Goal: Complete application form: Complete application form

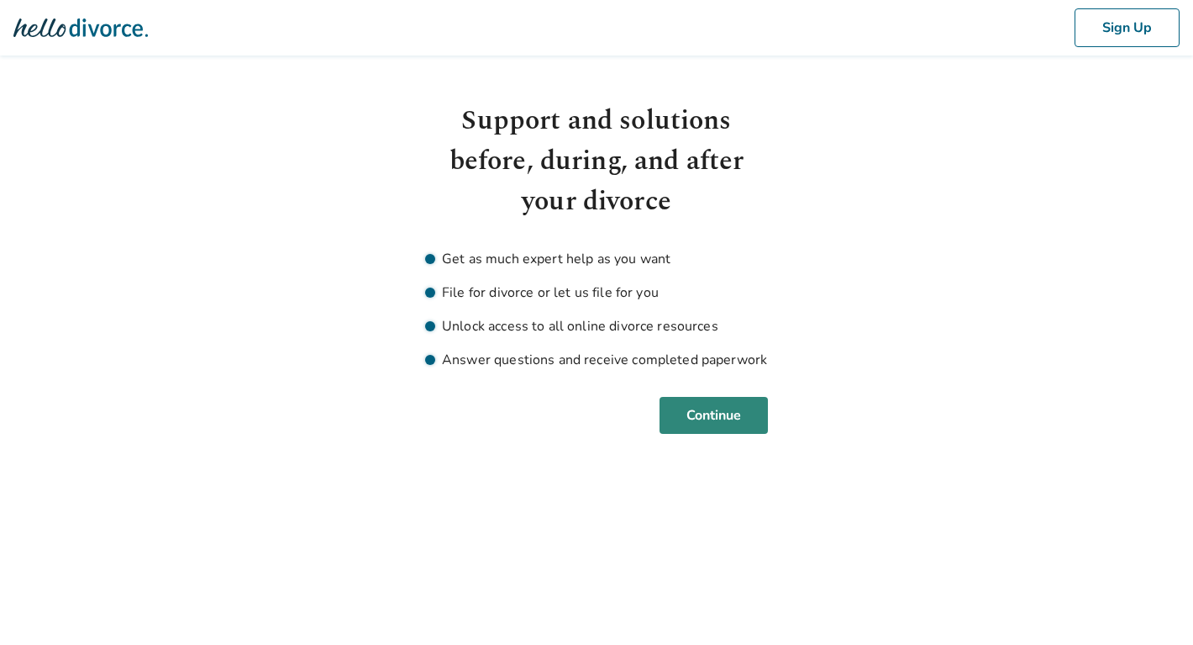
click at [704, 403] on button "Continue" at bounding box center [714, 415] width 108 height 37
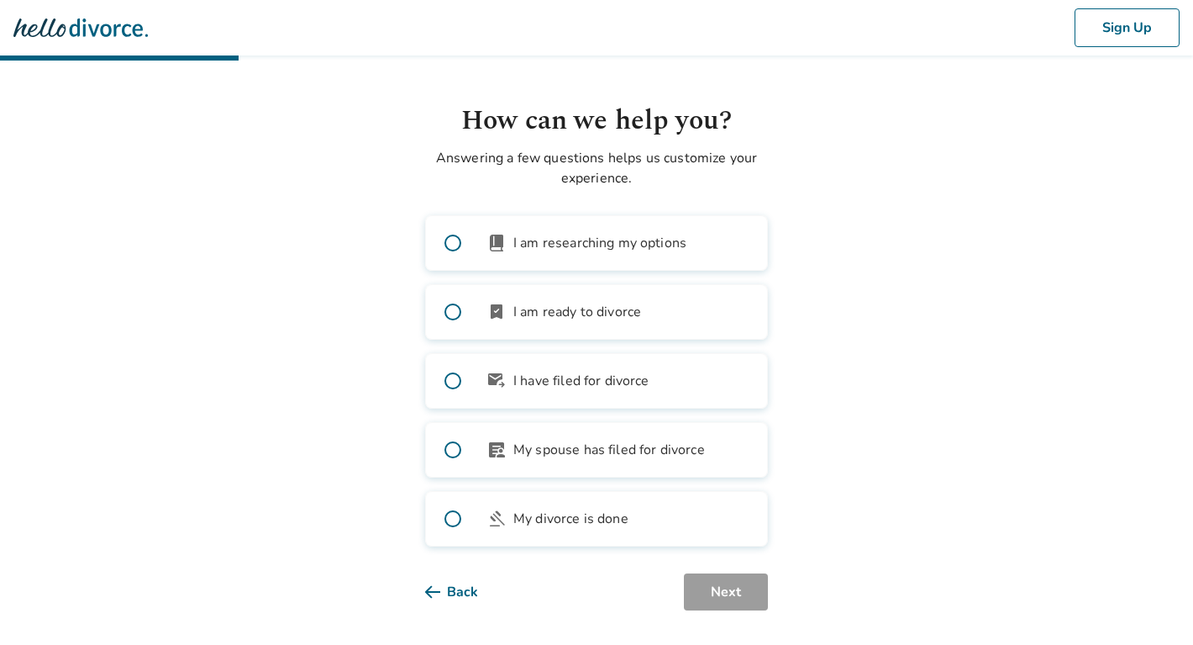
click at [449, 241] on span at bounding box center [453, 243] width 54 height 54
click at [732, 582] on button "Next" at bounding box center [726, 591] width 84 height 37
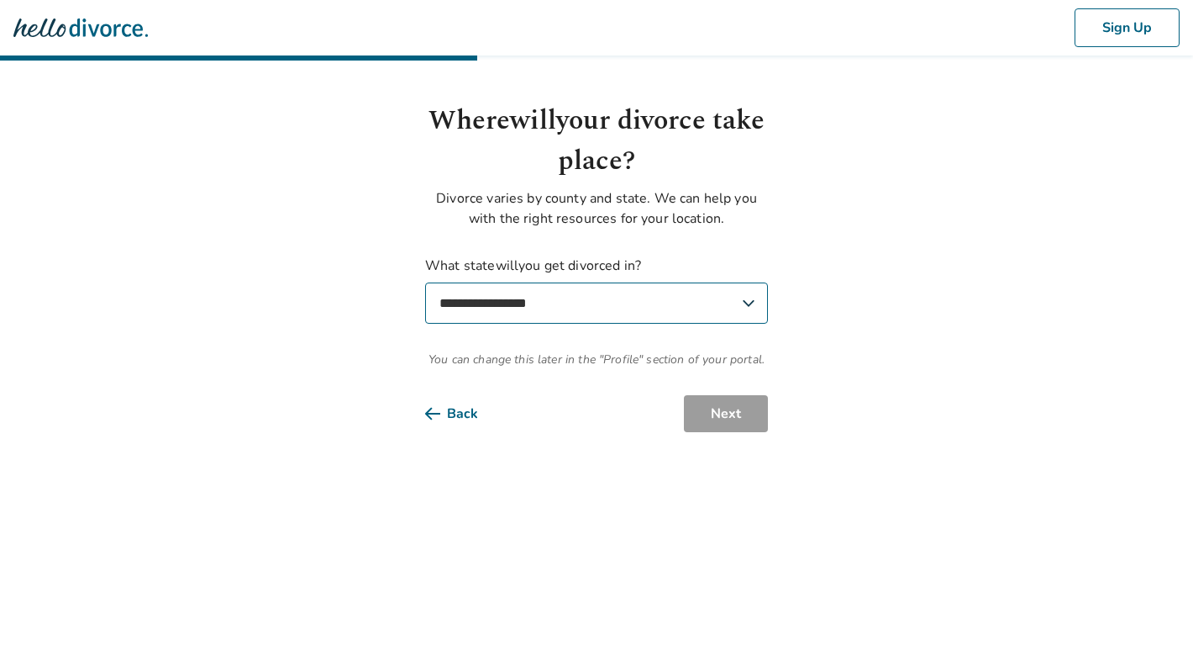
select select "**"
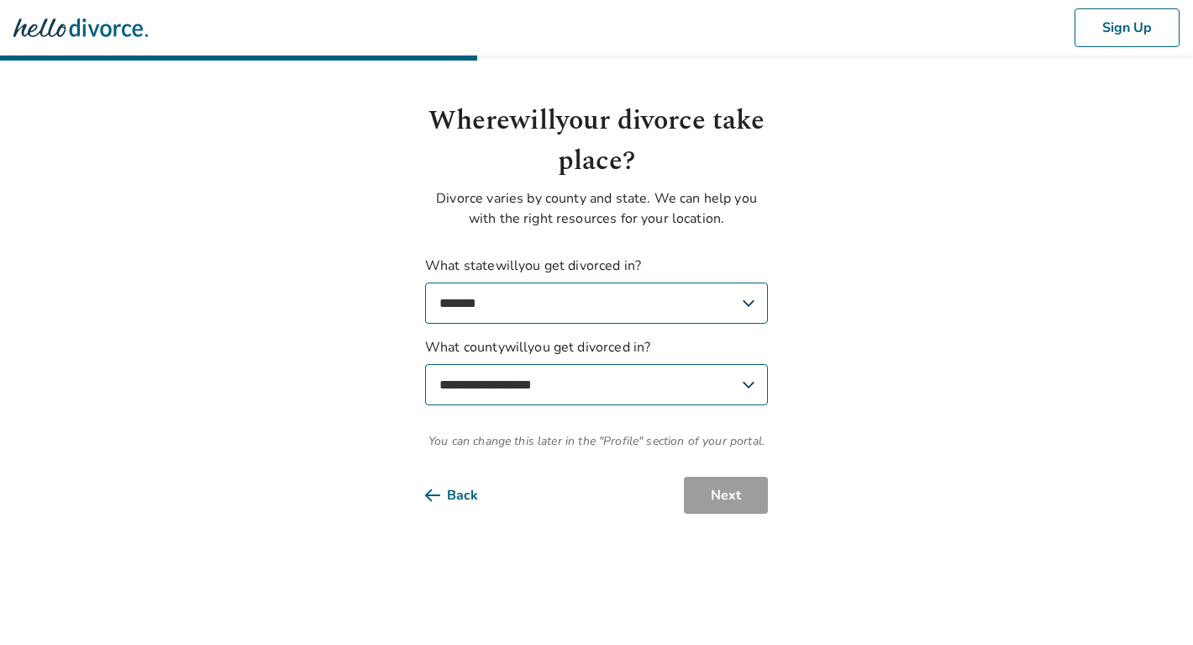
select select "**********"
click at [719, 486] on button "Next" at bounding box center [726, 495] width 84 height 37
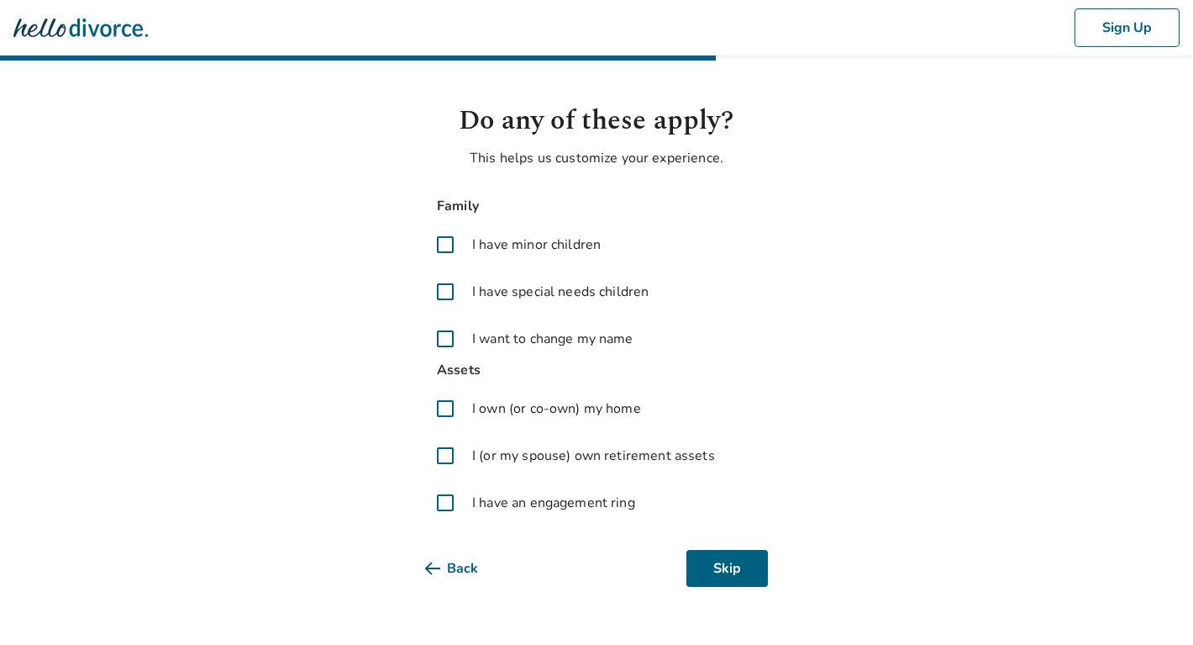
click at [441, 240] on span at bounding box center [445, 244] width 40 height 40
click at [442, 408] on span at bounding box center [445, 408] width 40 height 40
click at [442, 503] on span at bounding box center [445, 502] width 40 height 40
click at [731, 561] on button "Next" at bounding box center [726, 568] width 84 height 37
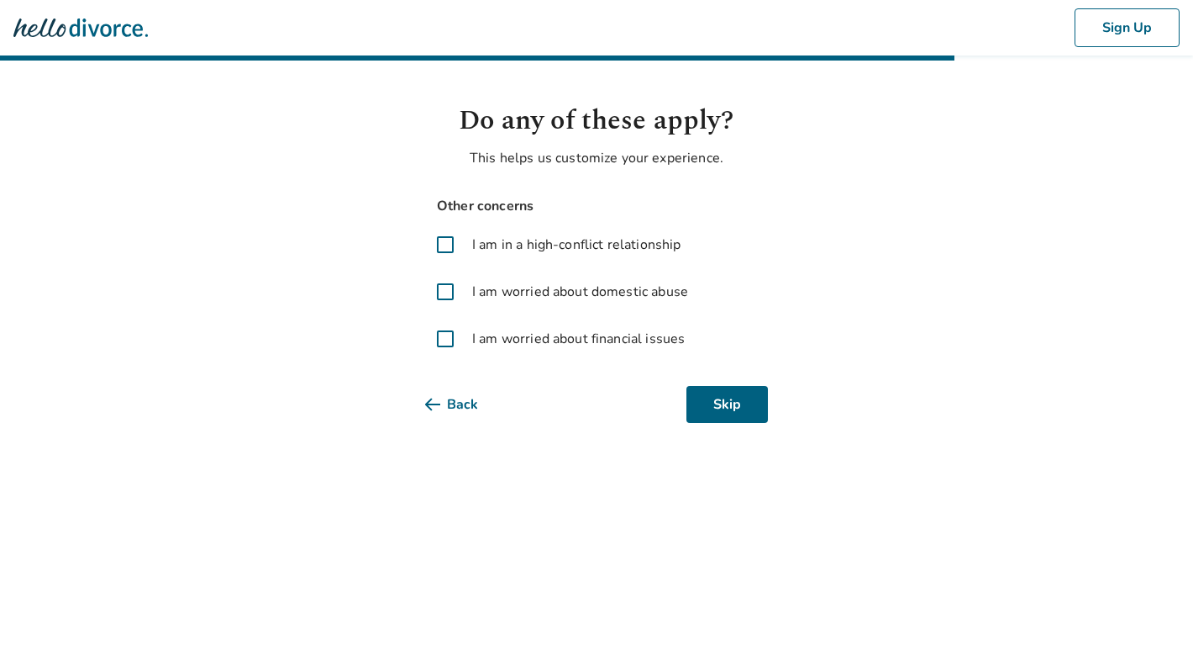
click at [444, 340] on span at bounding box center [445, 339] width 40 height 40
click at [720, 404] on button "Next" at bounding box center [726, 404] width 84 height 37
